Goal: Task Accomplishment & Management: Manage account settings

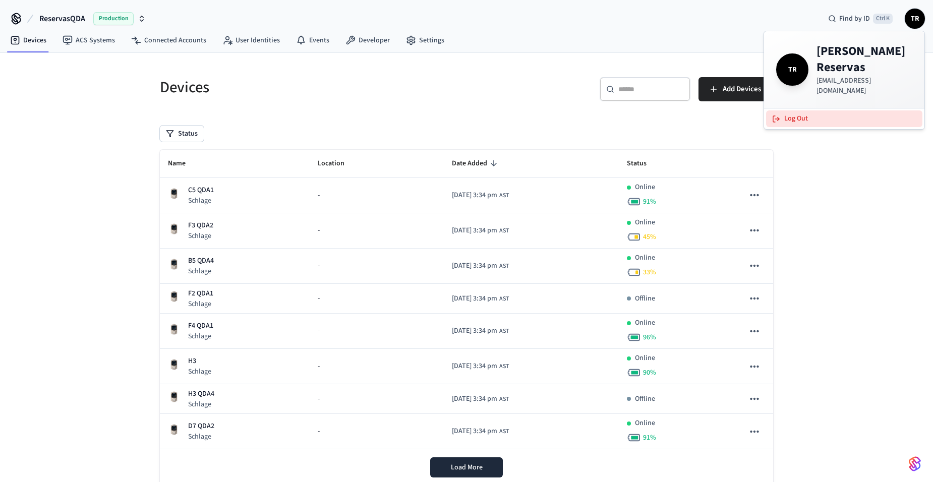
click at [850, 110] on button "Log Out" at bounding box center [844, 118] width 156 height 17
